Goal: Information Seeking & Learning: Check status

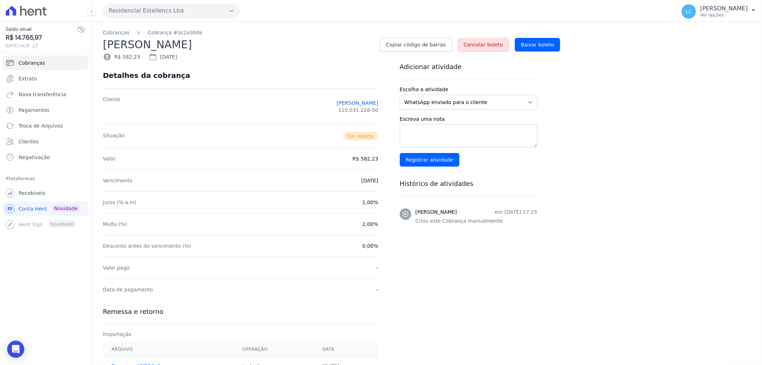
click at [135, 6] on button "Residencial Estellencs Lba" at bounding box center [171, 11] width 137 height 14
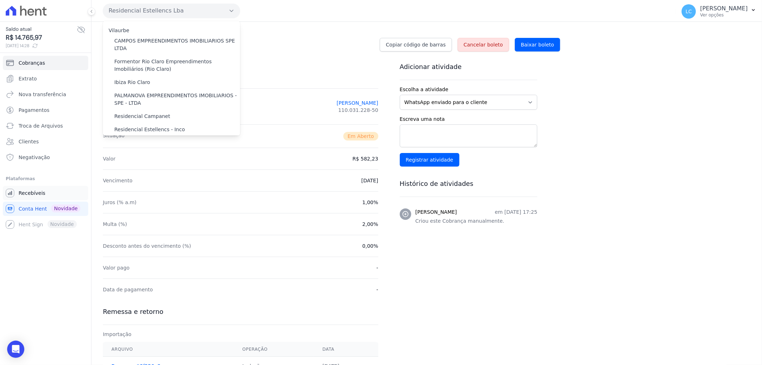
click at [30, 194] on span "Recebíveis" at bounding box center [32, 192] width 27 height 7
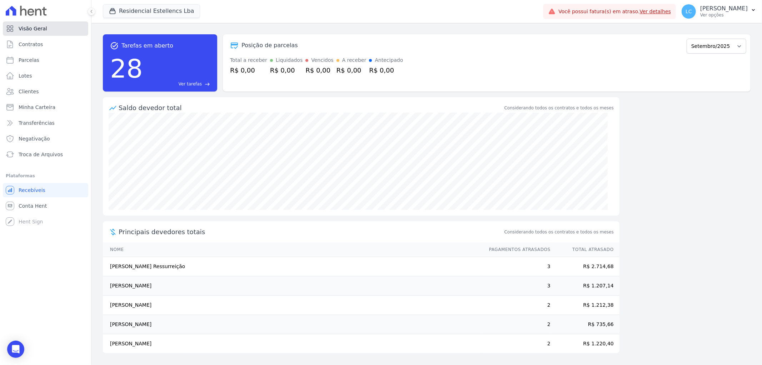
click at [37, 26] on span "Visão Geral" at bounding box center [33, 28] width 29 height 7
click at [126, 8] on button "Residencial Estellencs Lba" at bounding box center [151, 11] width 97 height 14
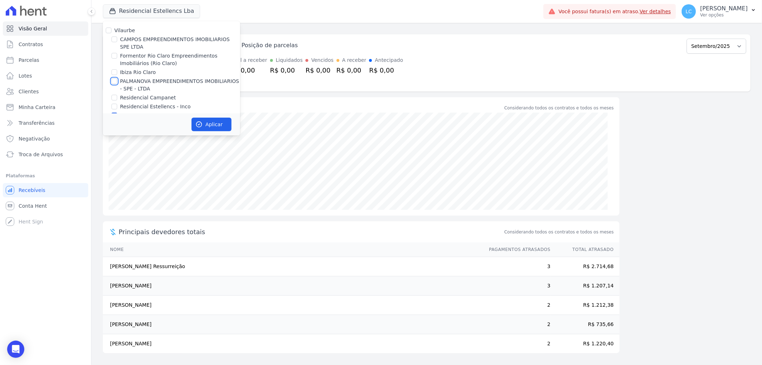
click at [113, 81] on input "PALMANOVA EMPREENDIMENTOS IMOBILIARIOS - SPE - LTDA" at bounding box center [114, 81] width 6 height 6
checkbox input "true"
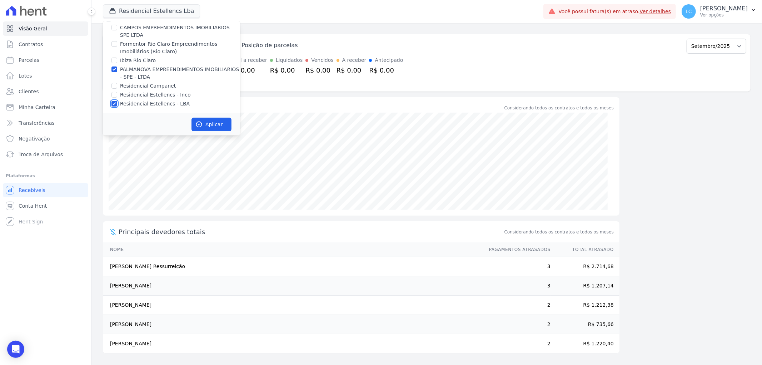
drag, startPoint x: 114, startPoint y: 104, endPoint x: 128, endPoint y: 113, distance: 16.7
click at [114, 104] on input "Residencial Estellencs - LBA" at bounding box center [114, 104] width 6 height 6
checkbox input "false"
click at [221, 126] on button "Aplicar" at bounding box center [211, 125] width 40 height 14
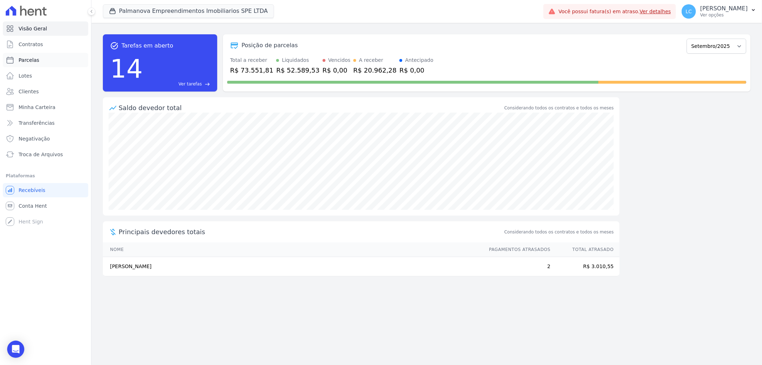
click at [42, 58] on link "Parcelas" at bounding box center [45, 60] width 85 height 14
select select
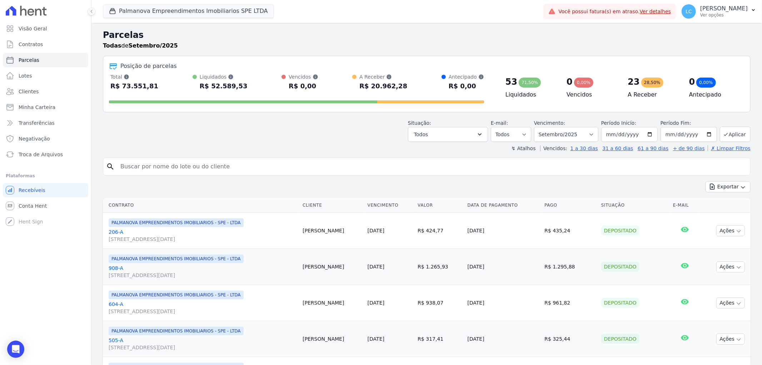
click at [181, 164] on input "search" at bounding box center [431, 166] width 631 height 14
paste input "[PERSON_NAME]"
type input "[PERSON_NAME]"
select select
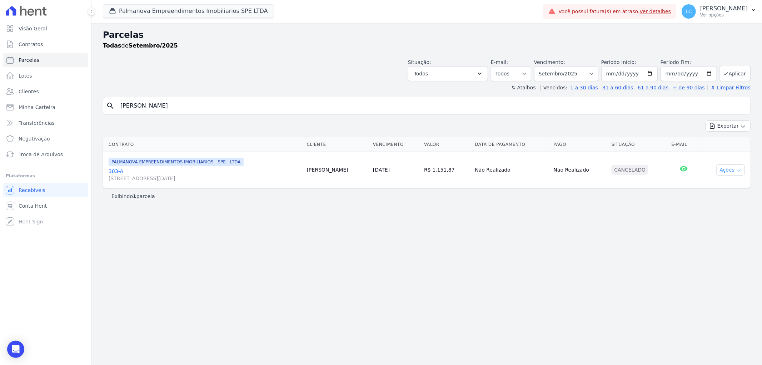
click at [727, 172] on button "Ações" at bounding box center [730, 169] width 29 height 11
click at [648, 255] on div "Parcelas Todas de Setembro/2025 Situação: Agendado Em Aberto Pago Processando C…" at bounding box center [426, 194] width 671 height 342
click at [562, 76] on select "Filtrar por período ──────── Todos os meses Abril/2025 Maio/2025 Junho/2025 Jul…" at bounding box center [566, 73] width 64 height 15
select select "all"
click at [544, 66] on select "Filtrar por período ──────── Todos os meses Abril/2025 Maio/2025 Junho/2025 Jul…" at bounding box center [566, 73] width 64 height 15
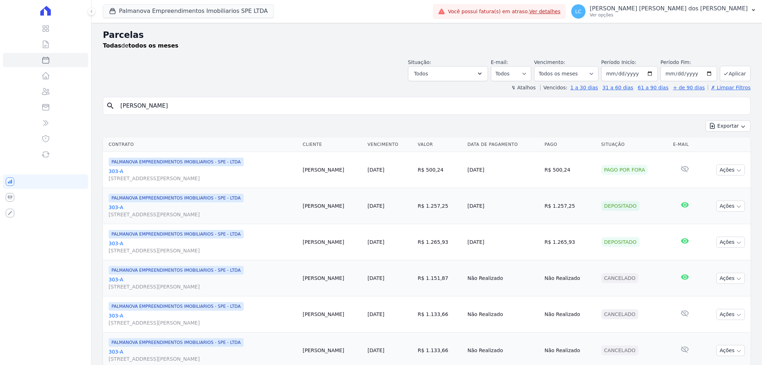
select select
